Goal: Task Accomplishment & Management: Manage account settings

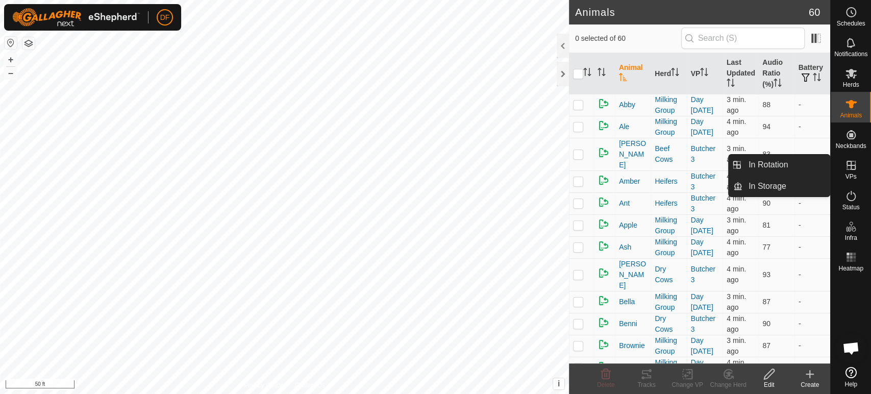
scroll to position [5345, 0]
click at [815, 169] on link "In Rotation" at bounding box center [785, 165] width 87 height 20
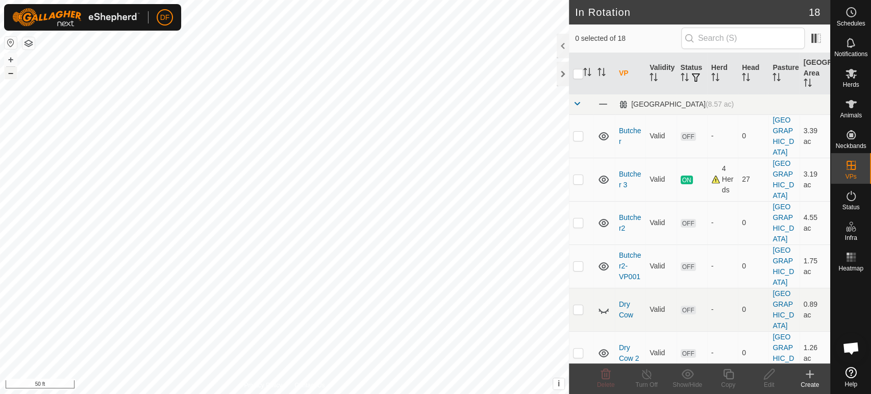
click at [9, 75] on button "–" at bounding box center [11, 73] width 12 height 12
click at [604, 262] on icon at bounding box center [603, 266] width 10 height 8
click at [602, 219] on icon at bounding box center [603, 223] width 10 height 8
click at [601, 132] on icon at bounding box center [603, 136] width 10 height 8
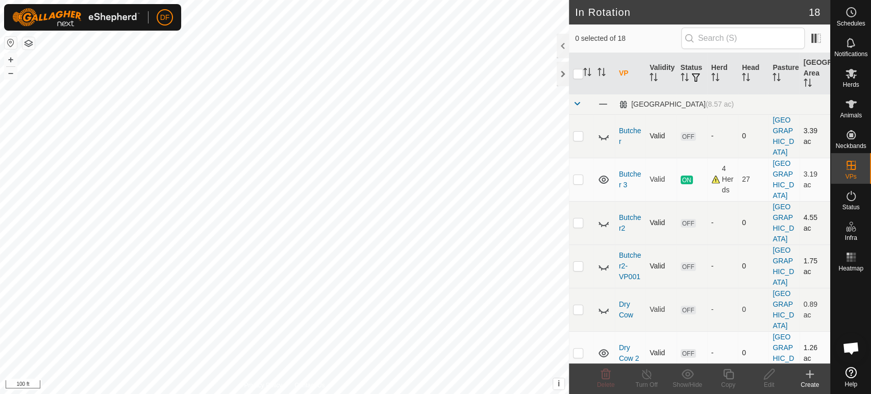
click at [604, 347] on icon at bounding box center [603, 353] width 12 height 12
click at [603, 390] on icon at bounding box center [603, 396] width 12 height 12
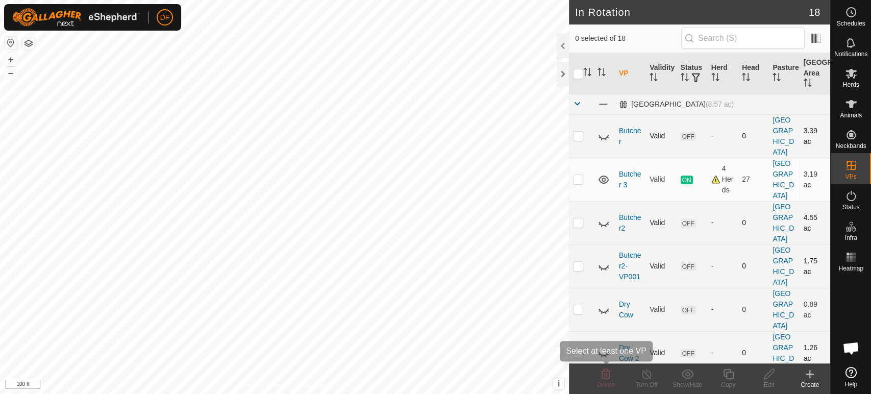
click at [603, 363] on div "Delete" at bounding box center [605, 378] width 41 height 31
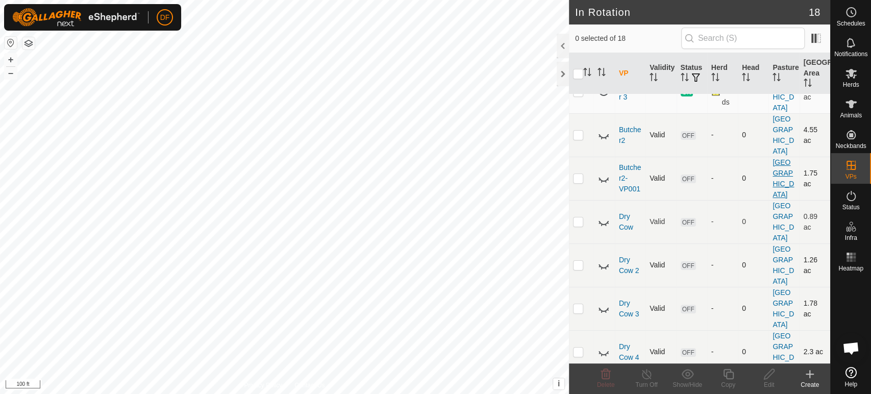
scroll to position [90, 0]
click at [711, 214] on div "-" at bounding box center [722, 219] width 22 height 11
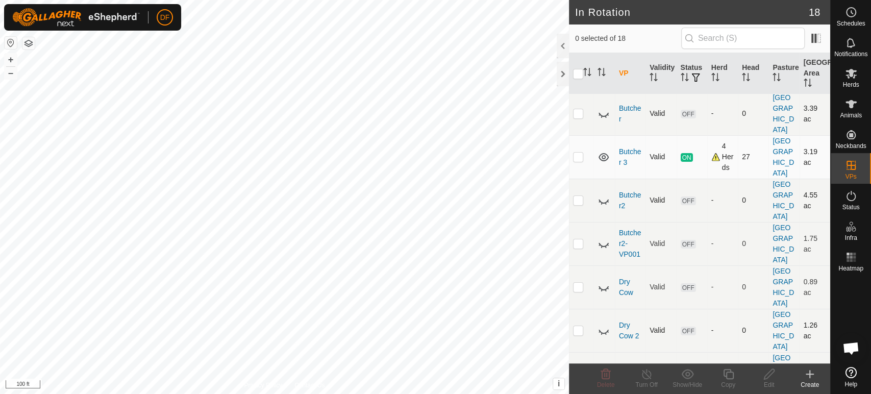
click at [579, 135] on td at bounding box center [581, 156] width 24 height 43
checkbox input "true"
click at [723, 381] on div "Copy" at bounding box center [728, 384] width 41 height 9
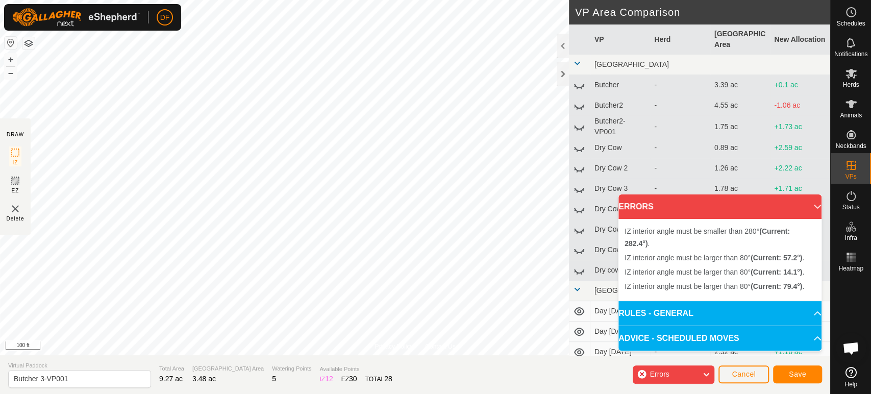
click at [478, 355] on div "Privacy Policy Contact Us Type: Inclusion Zone undefined Animal + – ⇧ i This ap…" at bounding box center [415, 197] width 830 height 394
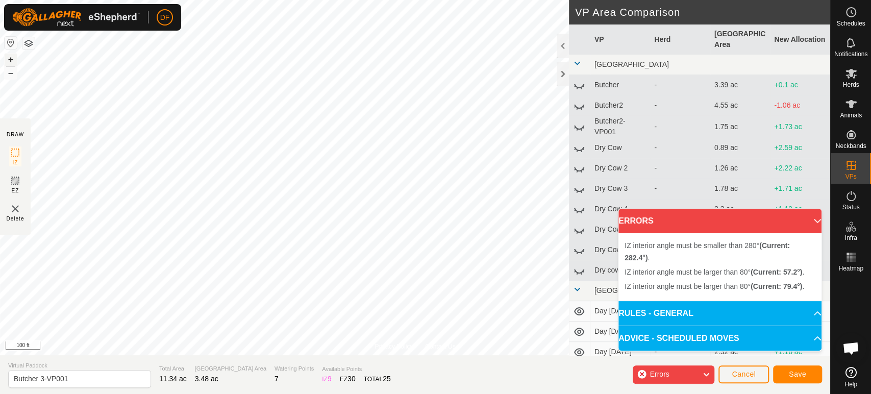
click at [10, 63] on button "+" at bounding box center [11, 60] width 12 height 12
click at [12, 73] on button "–" at bounding box center [11, 73] width 12 height 12
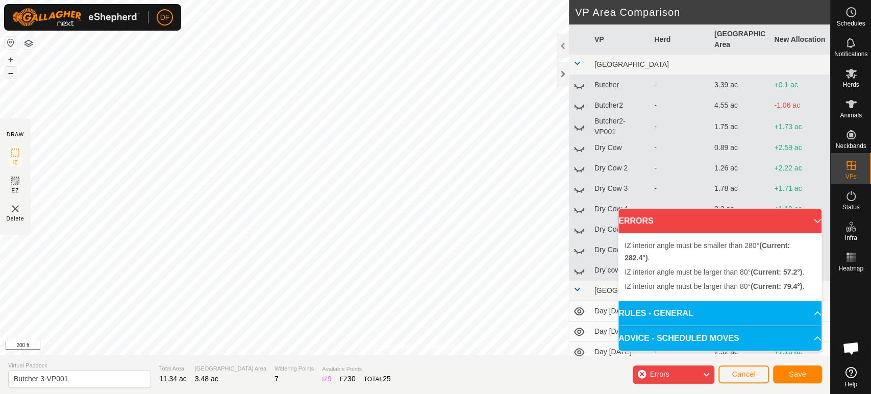
click at [12, 73] on button "–" at bounding box center [11, 73] width 12 height 12
click at [8, 62] on button "+" at bounding box center [11, 60] width 12 height 12
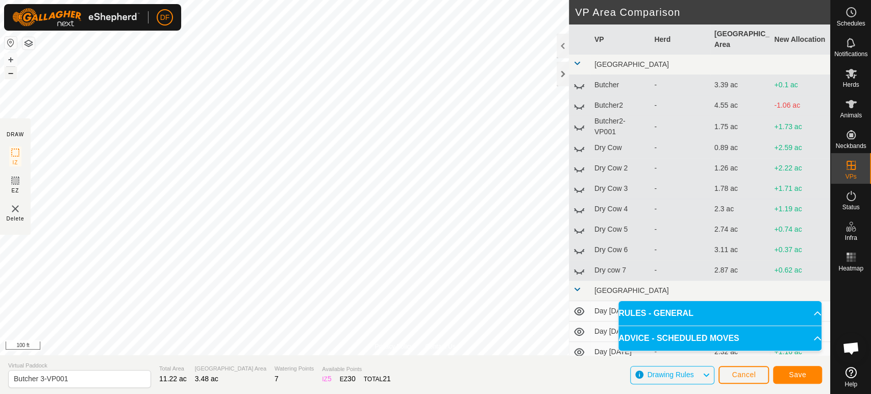
click at [10, 77] on button "–" at bounding box center [11, 73] width 12 height 12
drag, startPoint x: 70, startPoint y: 377, endPoint x: 2, endPoint y: 380, distance: 68.9
click at [2, 380] on section "Virtual Paddock Butcher 3-VP001 Total Area 11.22 ac Grazing Area 3.48 ac Wateri…" at bounding box center [415, 374] width 830 height 39
type input "Move to Right Pasture"
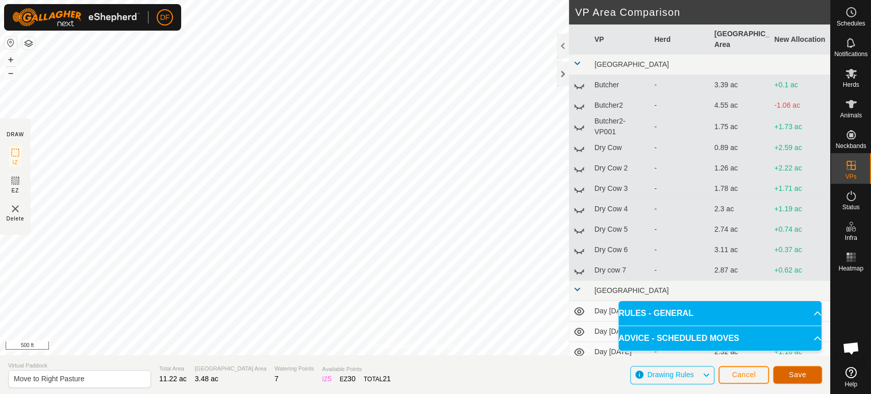
click at [805, 377] on button "Save" at bounding box center [797, 375] width 49 height 18
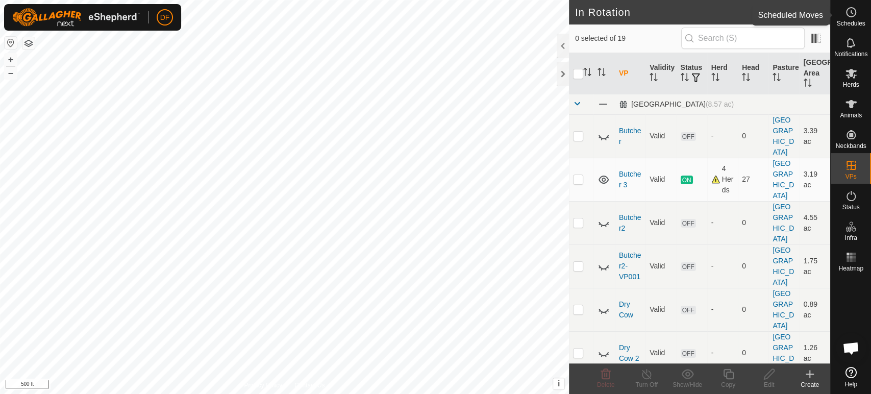
click at [851, 21] on span "Schedules" at bounding box center [850, 23] width 29 height 6
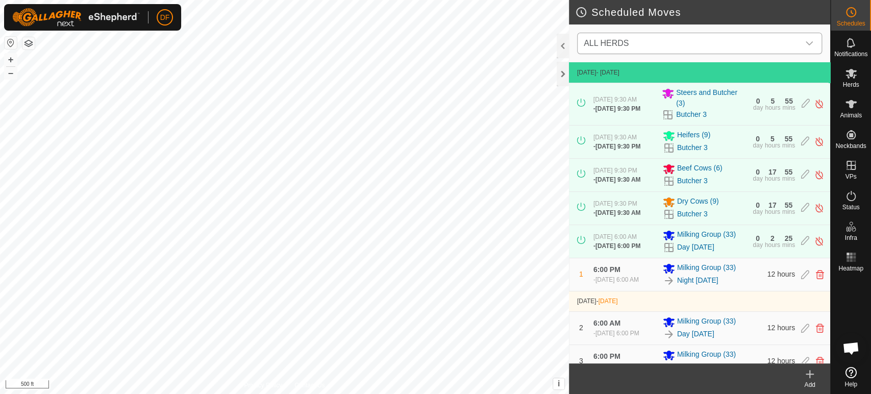
click at [682, 51] on span "ALL HERDS" at bounding box center [688, 43] width 219 height 20
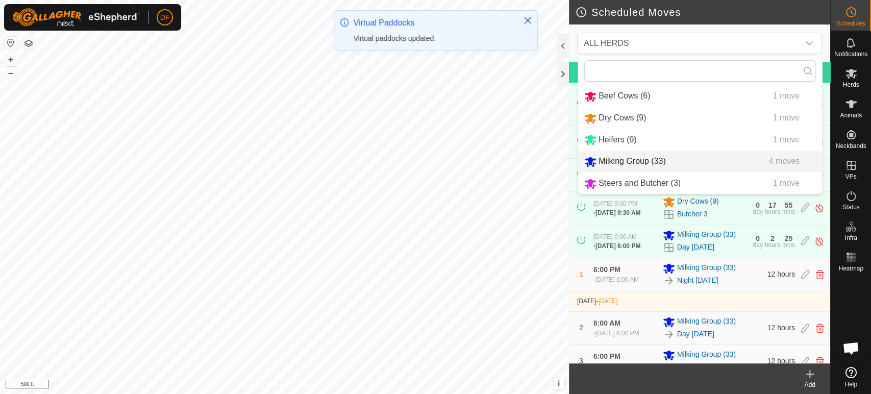
click at [811, 383] on div "Add" at bounding box center [809, 384] width 41 height 9
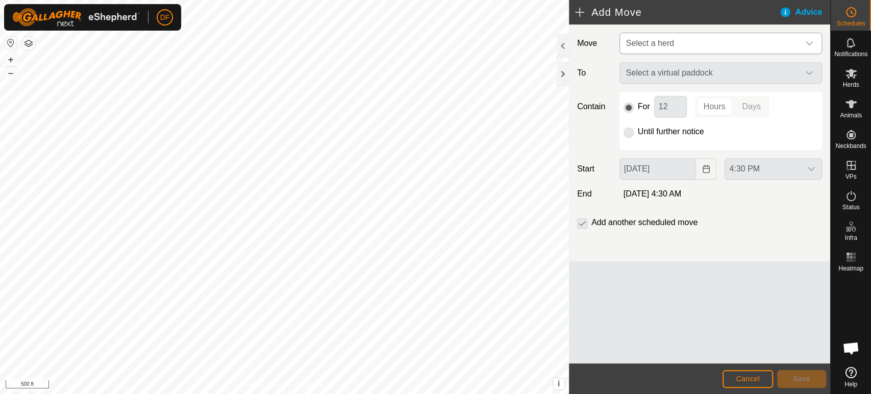
click at [699, 41] on span "Select a herd" at bounding box center [710, 43] width 177 height 20
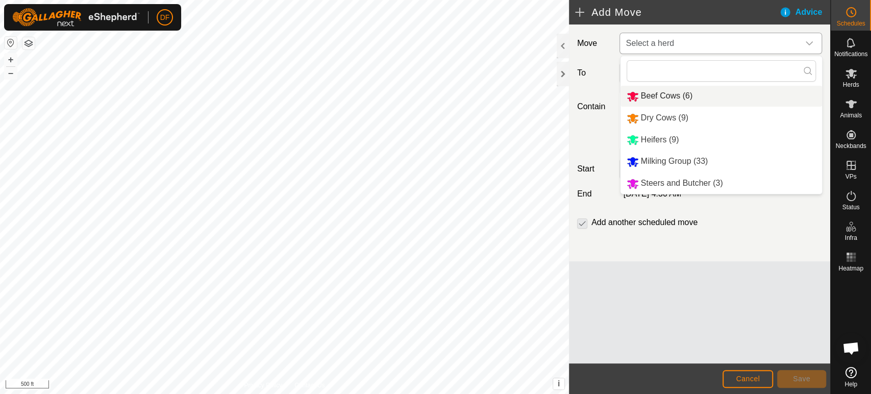
click at [660, 96] on li "Beef Cows (6)" at bounding box center [720, 96] width 201 height 21
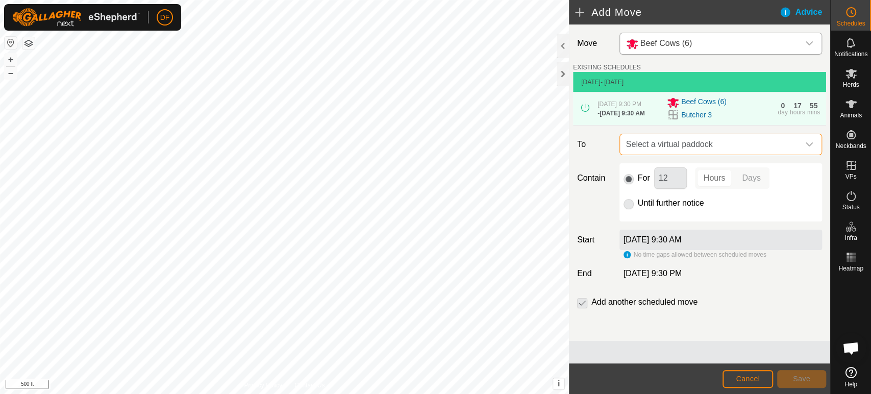
click at [649, 138] on span "Select a virtual paddock" at bounding box center [710, 144] width 177 height 20
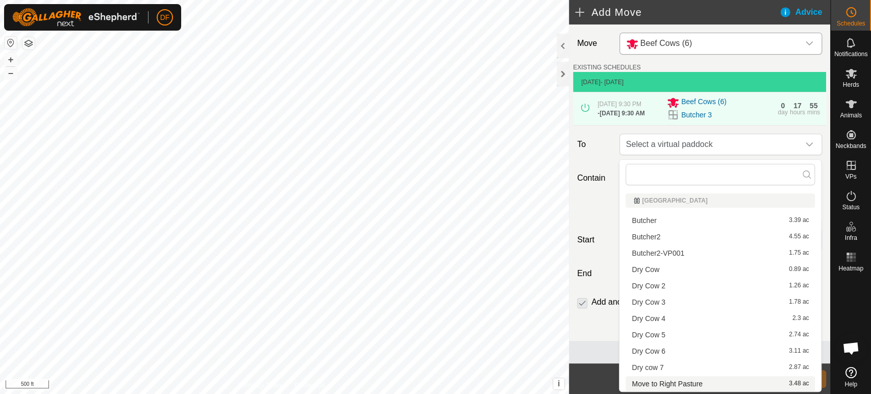
click at [670, 381] on li "Move to Right Pasture 3.48 ac" at bounding box center [719, 383] width 189 height 15
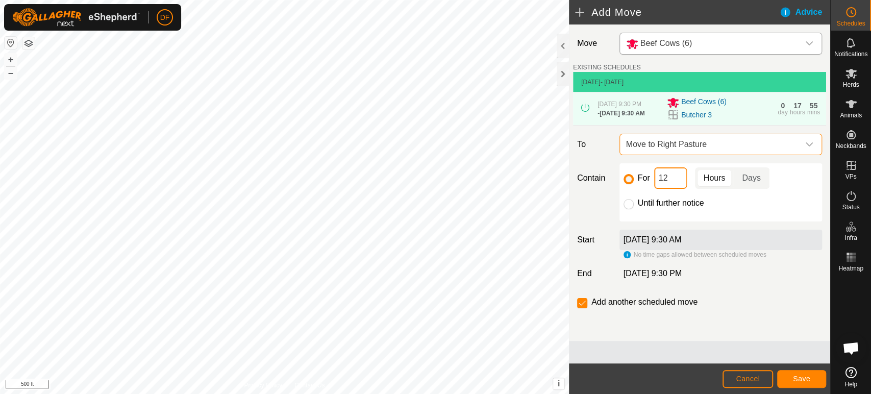
click at [669, 183] on input "12" at bounding box center [670, 177] width 33 height 21
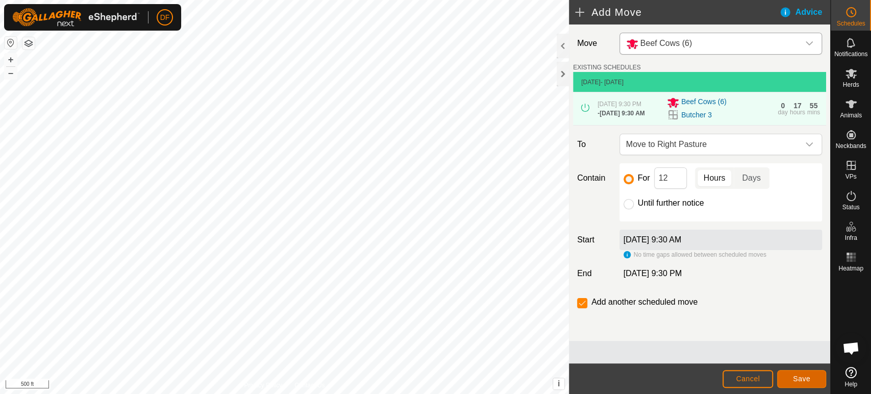
click at [801, 377] on span "Save" at bounding box center [801, 378] width 17 height 8
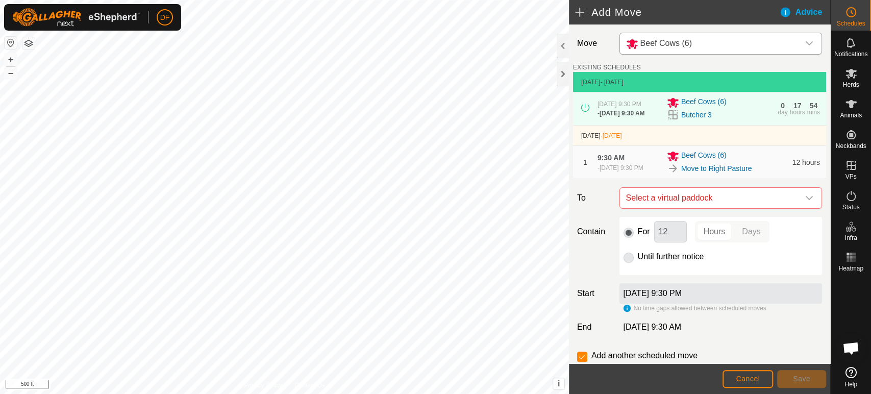
click at [711, 48] on div "Beef Cows (6)" at bounding box center [710, 43] width 169 height 13
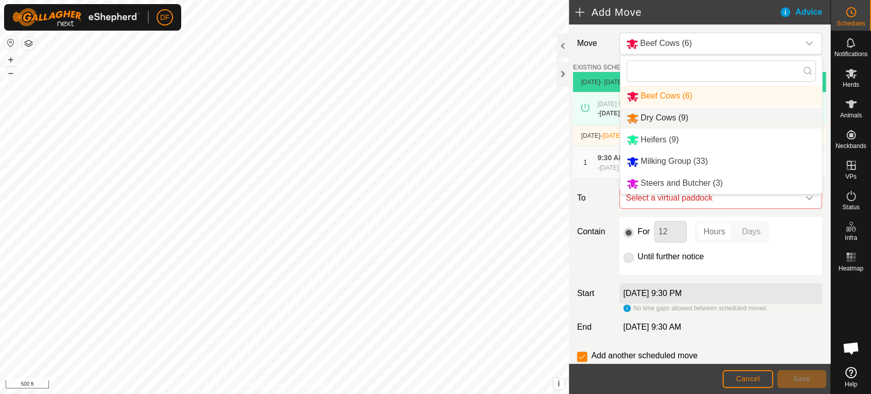
click at [675, 115] on li "Dry Cows (9)" at bounding box center [720, 118] width 201 height 21
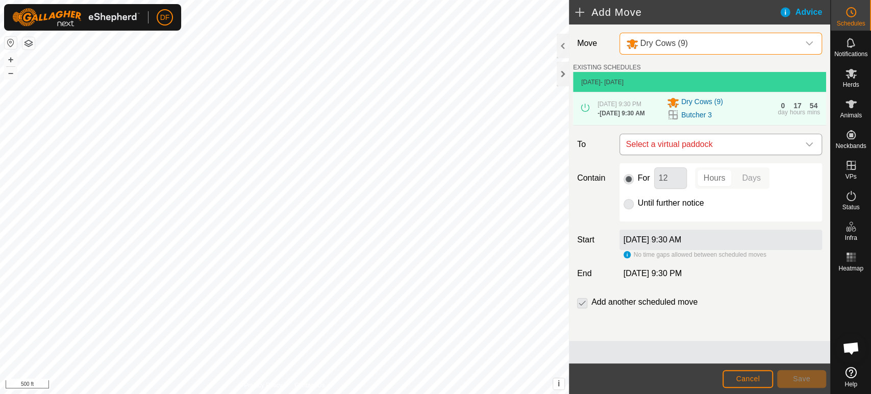
click at [672, 145] on span "Select a virtual paddock" at bounding box center [710, 144] width 177 height 20
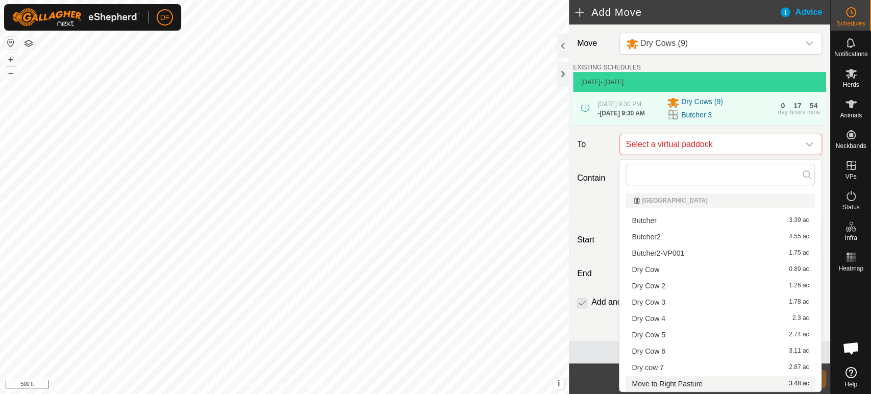
click at [664, 382] on li "Move to Right Pasture 3.48 ac" at bounding box center [719, 383] width 189 height 15
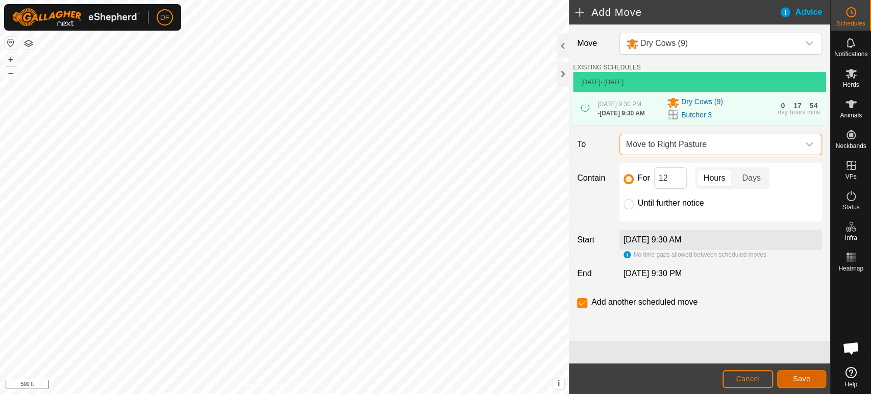
click at [791, 378] on button "Save" at bounding box center [801, 379] width 49 height 18
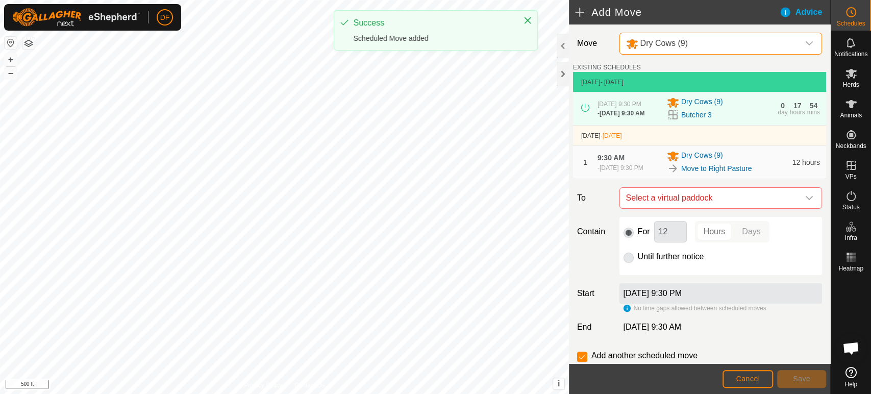
click at [666, 50] on span "Dry Cows (9)" at bounding box center [710, 43] width 177 height 21
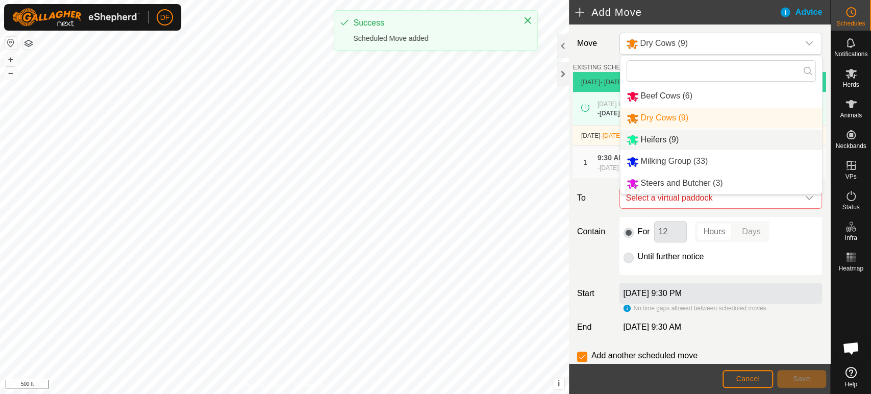
click at [648, 143] on li "Heifers (9)" at bounding box center [720, 140] width 201 height 21
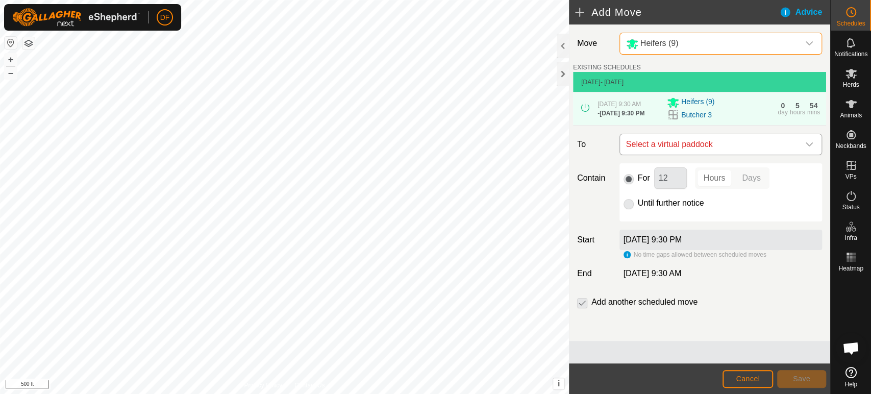
click at [647, 147] on span "Select a virtual paddock" at bounding box center [710, 144] width 177 height 20
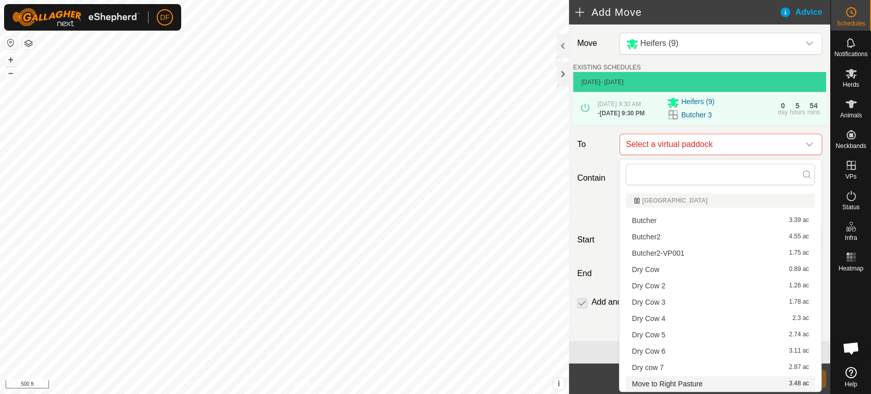
click at [657, 382] on li "Move to Right Pasture 3.48 ac" at bounding box center [719, 383] width 189 height 15
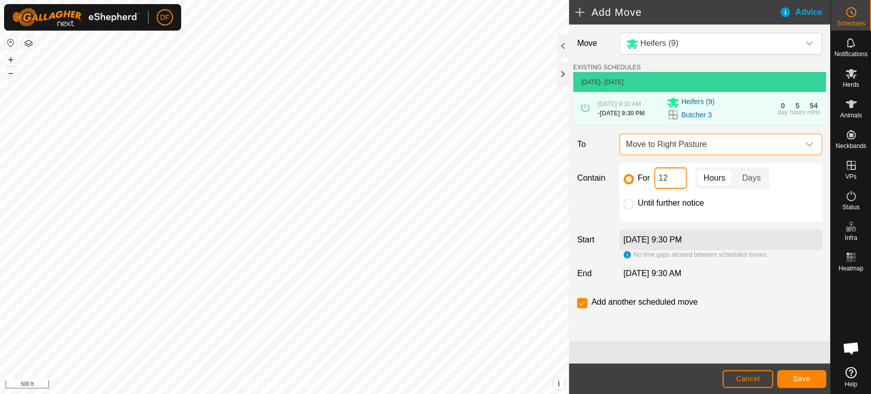
click at [672, 185] on input "12" at bounding box center [670, 177] width 33 height 21
type input "1"
type input "24"
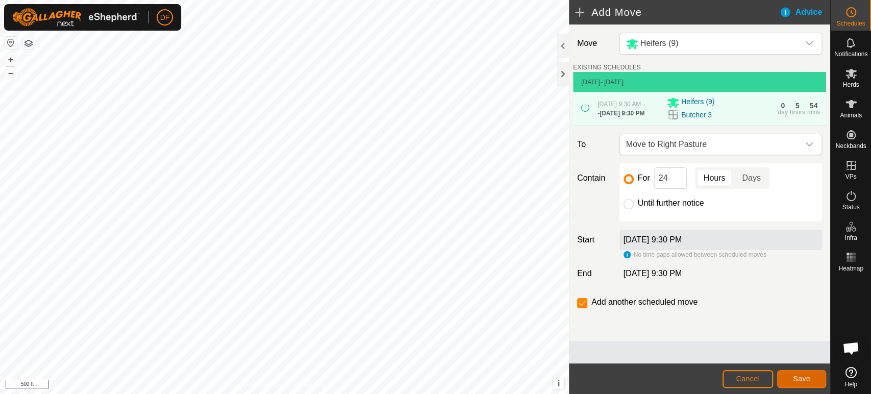
click at [790, 376] on button "Save" at bounding box center [801, 379] width 49 height 18
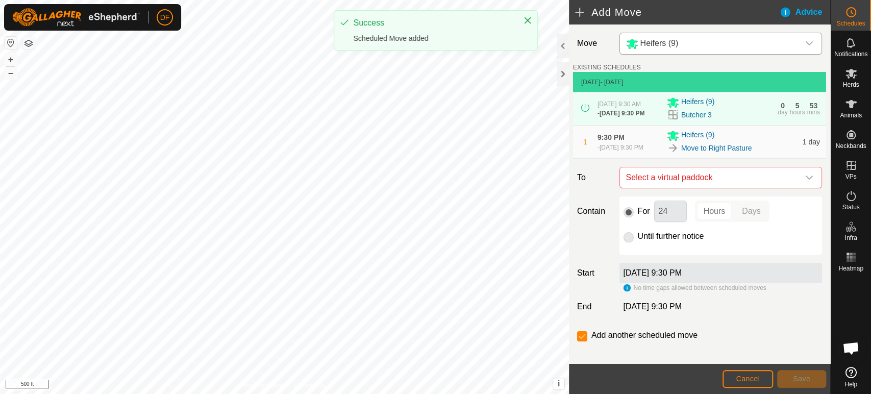
click at [705, 48] on div "Heifers (9)" at bounding box center [710, 43] width 169 height 13
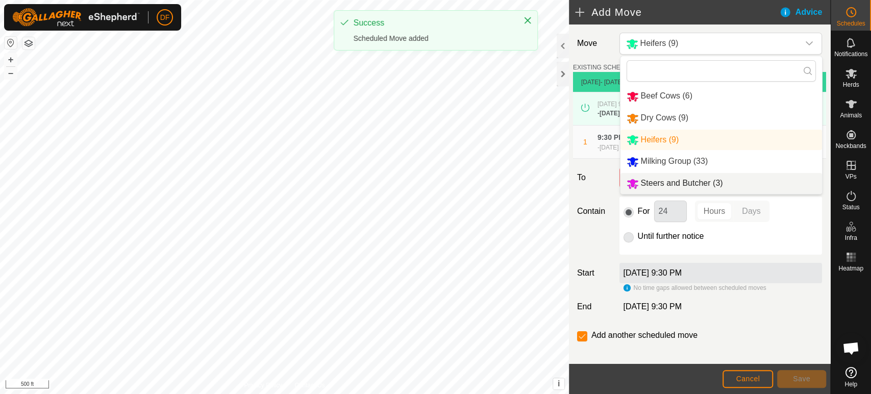
click at [684, 179] on li "Steers and Butcher (3)" at bounding box center [720, 183] width 201 height 21
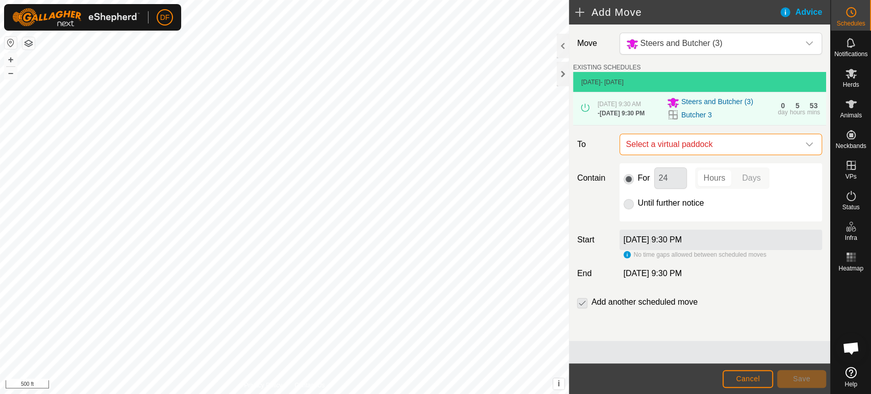
click at [673, 150] on span "Select a virtual paddock" at bounding box center [710, 144] width 177 height 20
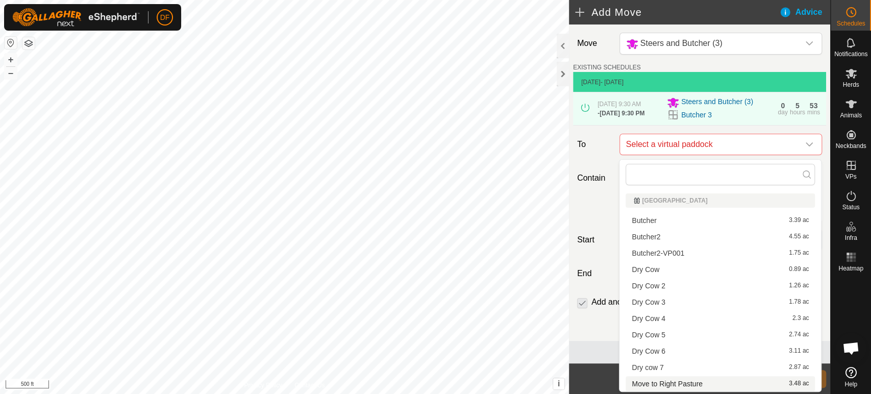
click at [692, 382] on li "Move to Right Pasture 3.48 ac" at bounding box center [719, 383] width 189 height 15
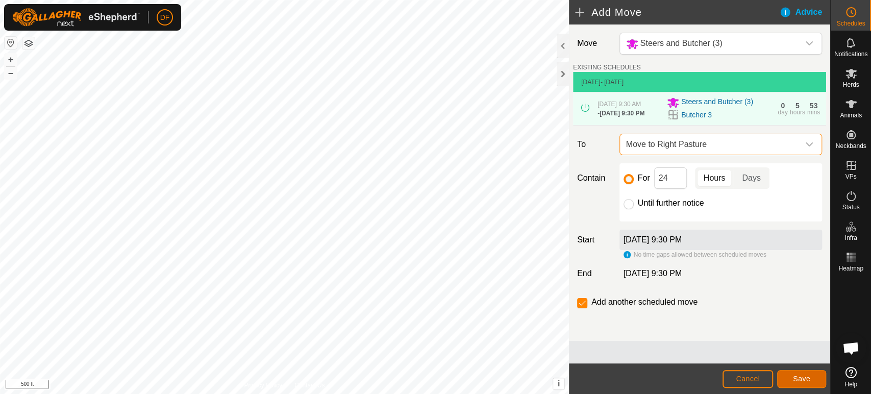
click at [791, 375] on button "Save" at bounding box center [801, 379] width 49 height 18
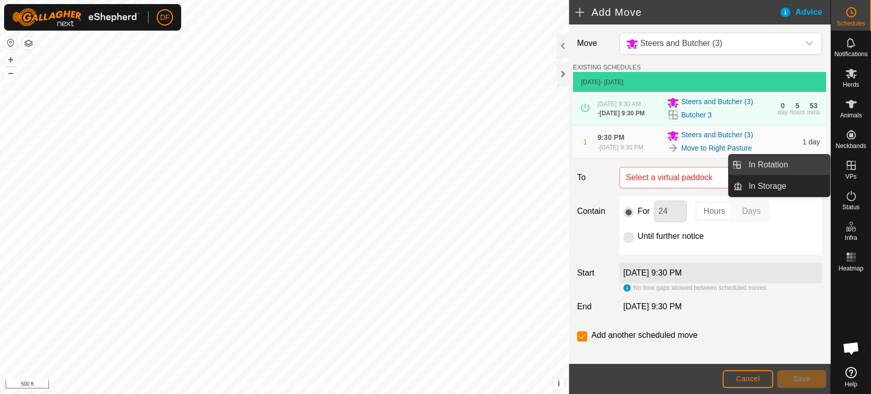
click at [818, 169] on link "In Rotation" at bounding box center [785, 165] width 87 height 20
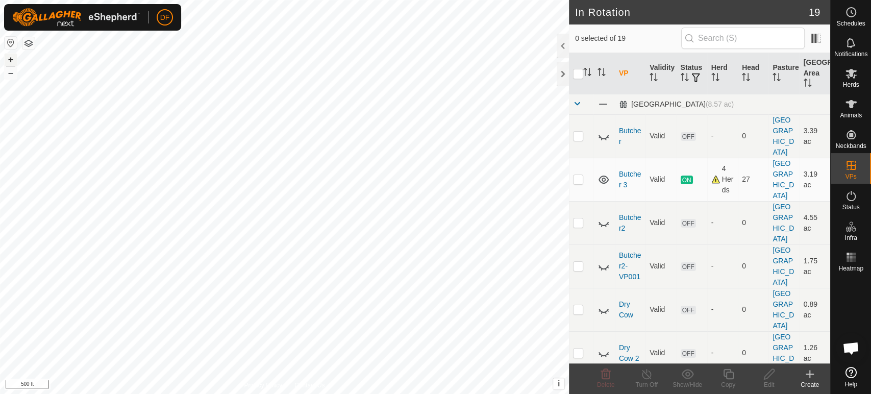
click at [14, 61] on button "+" at bounding box center [11, 60] width 12 height 12
click at [15, 63] on button "+" at bounding box center [11, 60] width 12 height 12
click at [801, 374] on create-svg-icon at bounding box center [809, 374] width 41 height 12
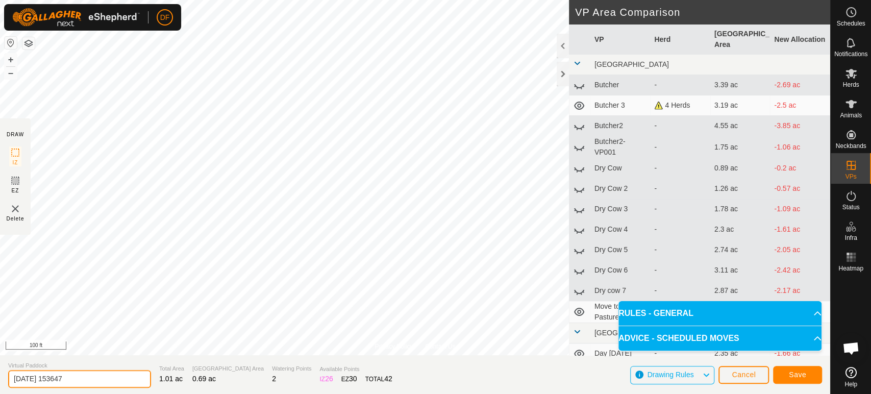
drag, startPoint x: 82, startPoint y: 383, endPoint x: 0, endPoint y: 380, distance: 82.2
click at [0, 380] on section "Virtual Paddock [DATE] 153647 Total Area 1.01 ac Grazing Area 0.69 ac Watering …" at bounding box center [415, 374] width 830 height 39
type input "Right Pasture 1"
click at [785, 373] on button "Save" at bounding box center [797, 375] width 49 height 18
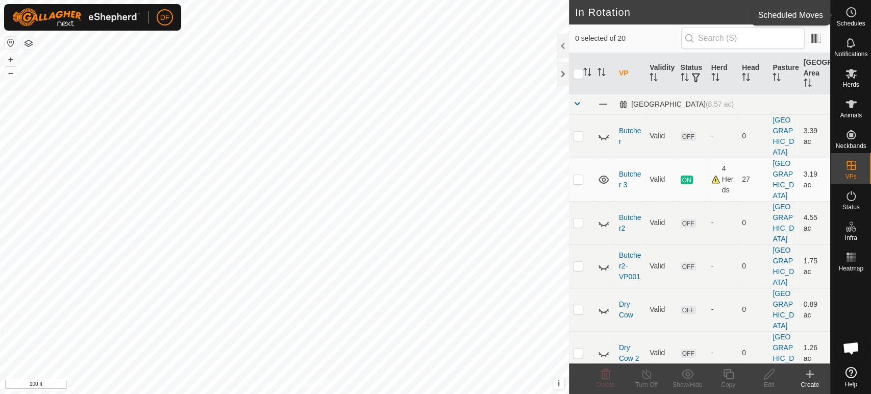
click at [855, 20] on span "Schedules" at bounding box center [850, 23] width 29 height 6
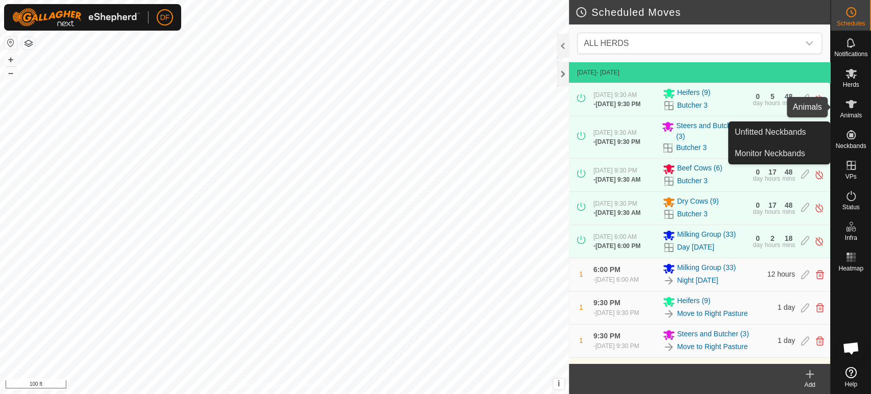
click at [855, 115] on span "Animals" at bounding box center [851, 115] width 22 height 6
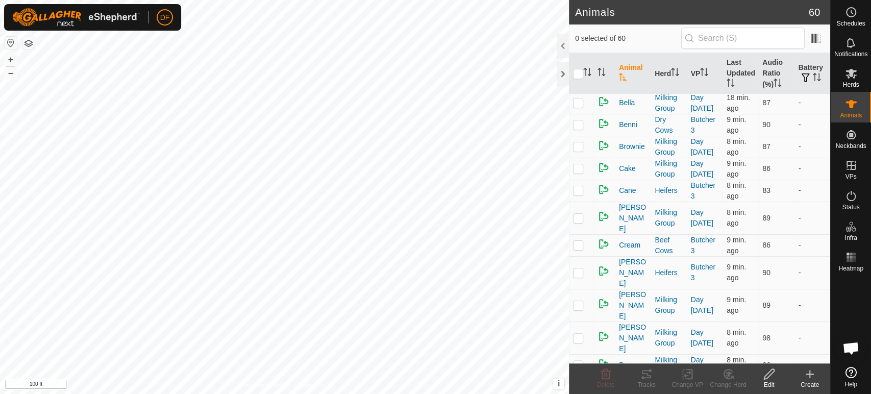
scroll to position [200, 0]
click at [582, 267] on p-checkbox at bounding box center [578, 271] width 10 height 8
click at [724, 377] on icon at bounding box center [727, 373] width 9 height 9
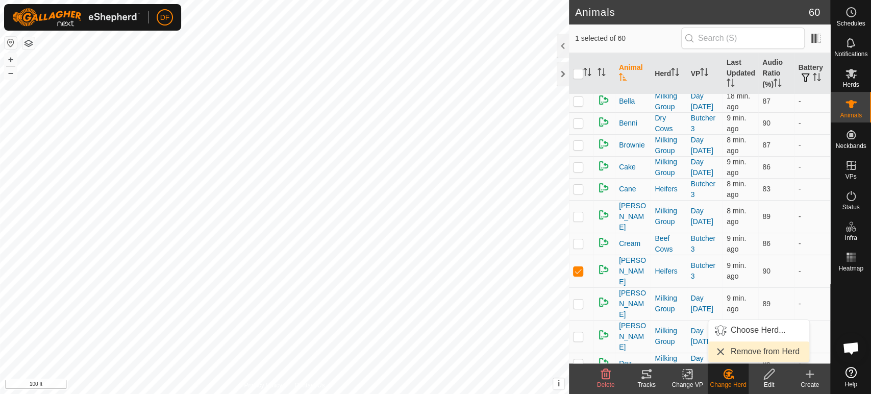
click at [739, 356] on span "Remove from Herd" at bounding box center [764, 351] width 69 height 12
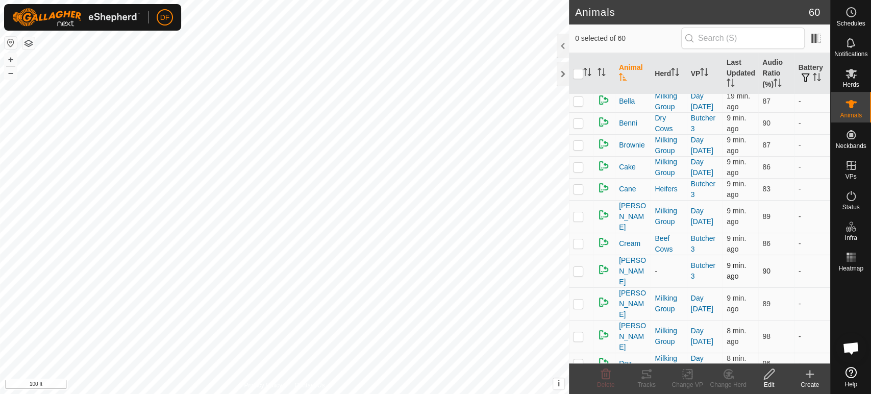
click at [578, 267] on p-checkbox at bounding box center [578, 271] width 10 height 8
checkbox input "true"
click at [687, 380] on div "Change VP" at bounding box center [687, 384] width 41 height 9
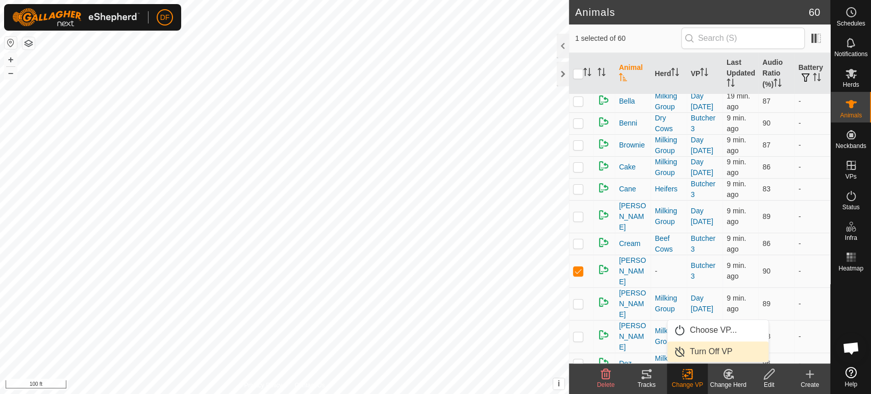
click at [705, 351] on span "Turn Off VP" at bounding box center [711, 351] width 43 height 12
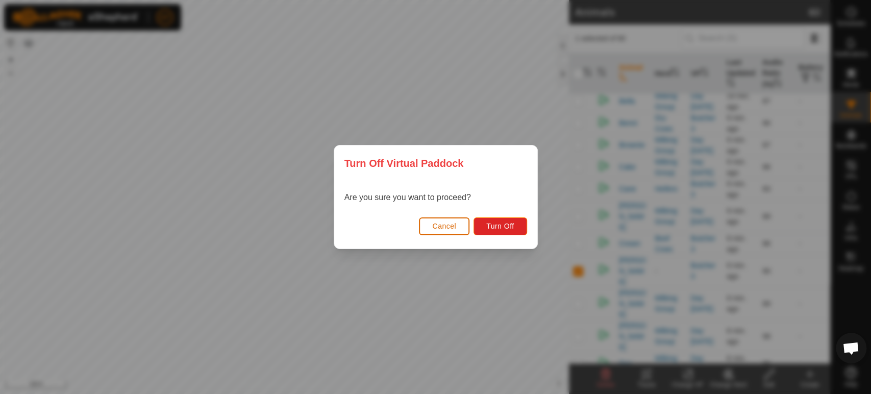
click at [445, 228] on span "Cancel" at bounding box center [444, 226] width 24 height 8
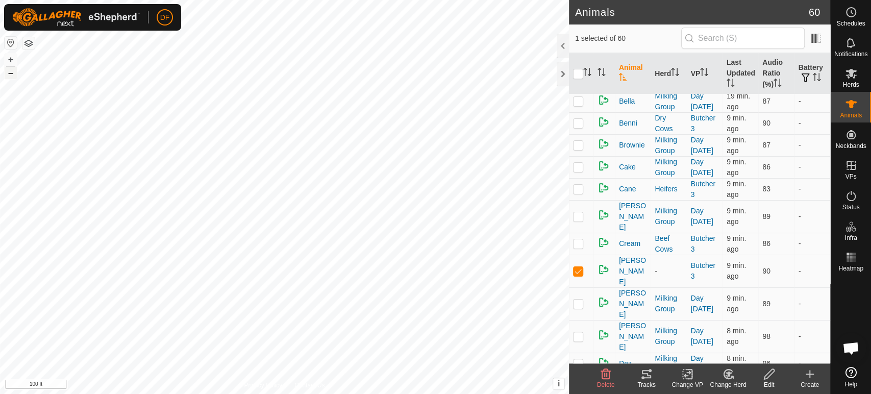
click at [8, 71] on button "–" at bounding box center [11, 73] width 12 height 12
click at [651, 380] on icon at bounding box center [646, 374] width 12 height 12
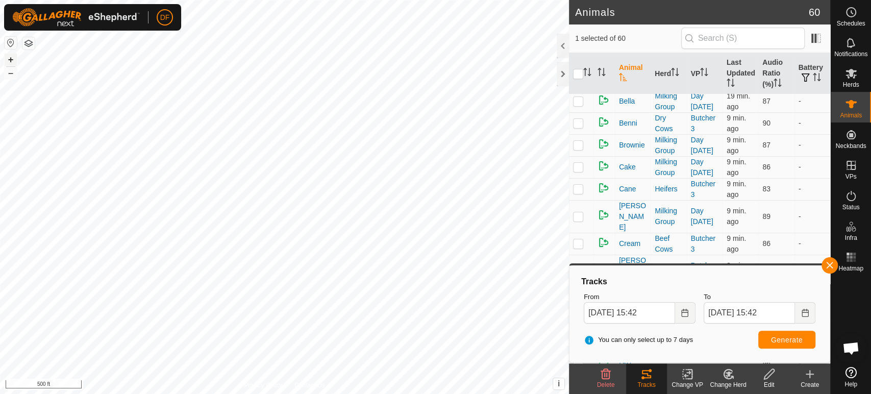
click at [13, 62] on button "+" at bounding box center [11, 60] width 12 height 12
